Goal: Task Accomplishment & Management: Manage account settings

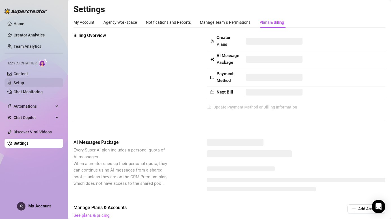
click at [24, 81] on link "Setup" at bounding box center [19, 83] width 10 height 5
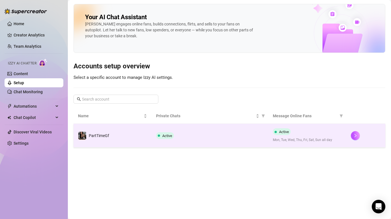
click at [189, 137] on div "Active" at bounding box center [210, 135] width 108 height 7
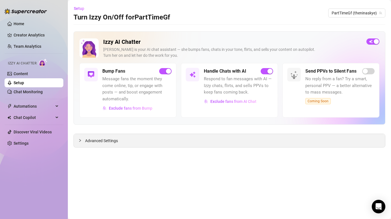
click at [104, 142] on span "Advanced Settings" at bounding box center [101, 141] width 33 height 6
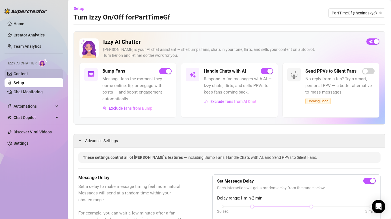
click at [21, 73] on link "Content" at bounding box center [21, 74] width 14 height 5
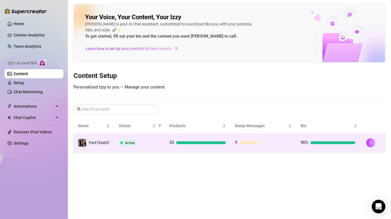
click at [139, 144] on div "Active" at bounding box center [140, 142] width 42 height 7
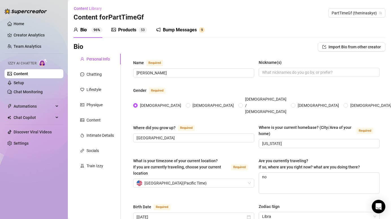
click at [26, 72] on link "Content" at bounding box center [21, 74] width 14 height 5
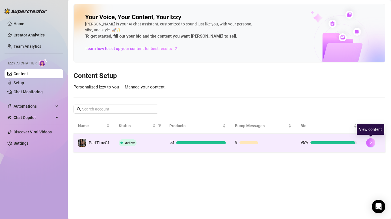
click at [372, 143] on button "button" at bounding box center [370, 142] width 9 height 9
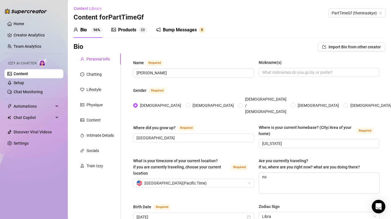
click at [182, 29] on div "Bump Messages" at bounding box center [180, 30] width 34 height 7
